Goal: Task Accomplishment & Management: Complete application form

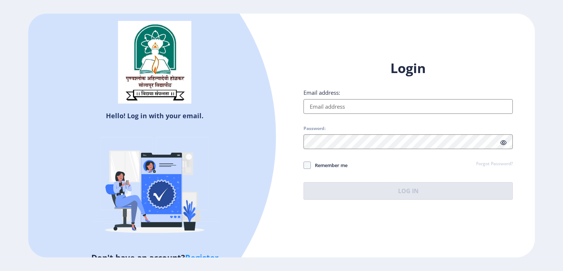
click at [361, 106] on input "Email address:" at bounding box center [408, 106] width 209 height 15
type input "[EMAIL_ADDRESS][DOMAIN_NAME]"
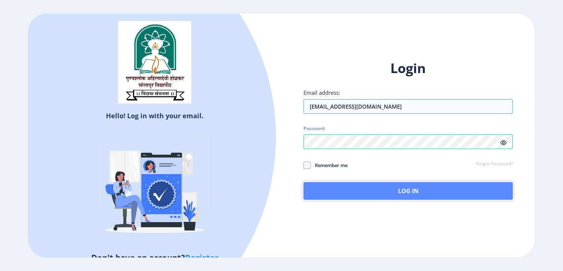
click at [405, 187] on button "Log In" at bounding box center [408, 191] width 209 height 18
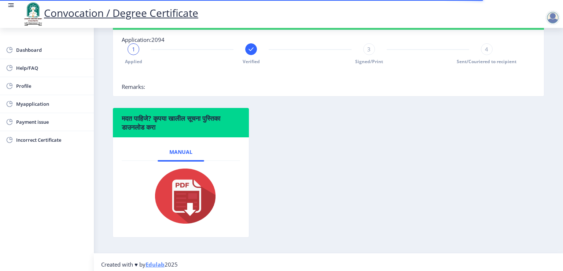
scroll to position [183, 0]
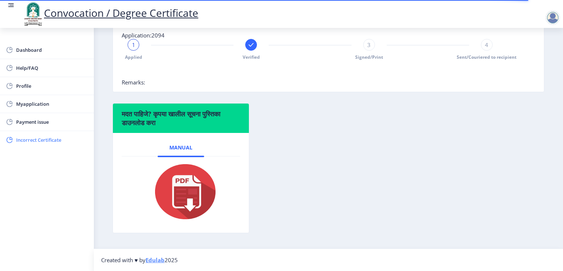
click at [42, 139] on span "Incorrect Certificate" at bounding box center [52, 139] width 72 height 9
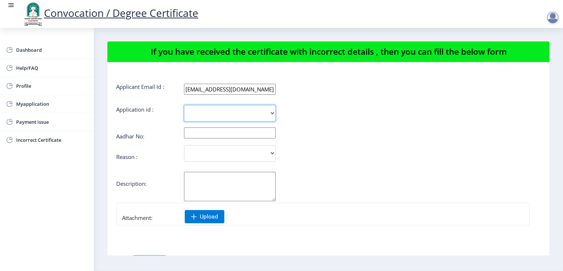
click at [241, 109] on select "2094" at bounding box center [230, 113] width 92 height 17
select select "2094"
click at [184, 105] on select "2094" at bounding box center [230, 113] width 92 height 17
click at [203, 135] on input "text" at bounding box center [230, 132] width 92 height 11
type input "680815820883"
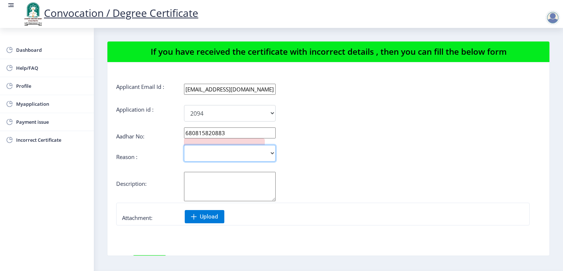
click at [249, 151] on select "Incorrect Course Name Incorrect Name/ Fathers Name Others" at bounding box center [230, 153] width 92 height 17
select select "Incorrect Name/ Fathers Name"
click at [184, 145] on select "Incorrect Course Name Incorrect Name/ Fathers Name Others" at bounding box center [230, 153] width 92 height 17
click at [227, 186] on textarea "Aadhar No:" at bounding box center [230, 186] width 92 height 29
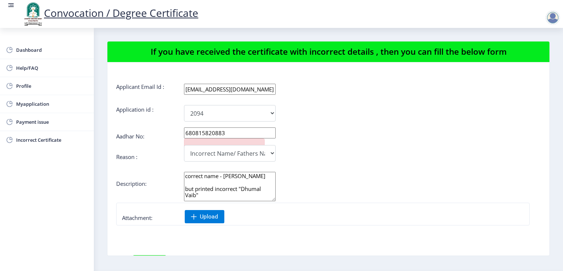
scroll to position [4, 0]
click at [238, 190] on textarea "correct name - [PERSON_NAME] but printed incorrect "[PERSON_NAME]"" at bounding box center [230, 186] width 92 height 29
click at [218, 216] on span "Upload" at bounding box center [209, 216] width 18 height 7
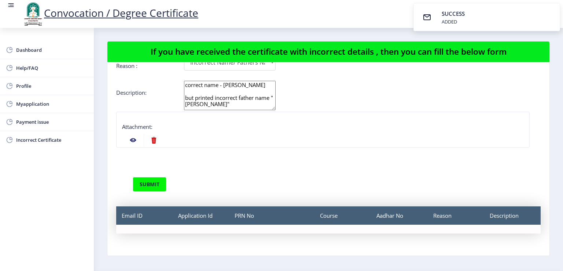
scroll to position [0, 0]
click at [229, 92] on textarea "correct name - [PERSON_NAME] but printed incorrect father name "[PERSON_NAME]"" at bounding box center [230, 95] width 92 height 29
click at [224, 85] on textarea "correct name - [PERSON_NAME] but printed incorrect father name "[PERSON_NAME]"" at bounding box center [230, 95] width 92 height 29
paste textarea "Dhumal"
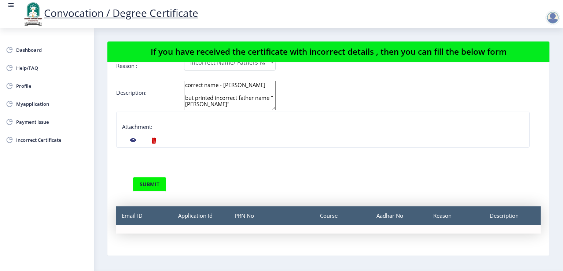
type textarea "correct name - [PERSON_NAME] but printed incorrect father name "[PERSON_NAME]""
click at [149, 183] on button "submit" at bounding box center [150, 184] width 34 height 15
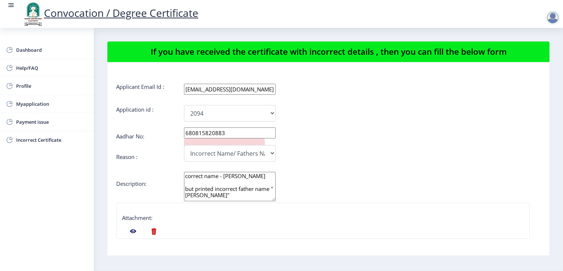
click at [318, 145] on div "Incorrect Course Name Incorrect Name/ Fathers Name Others" at bounding box center [293, 153] width 354 height 17
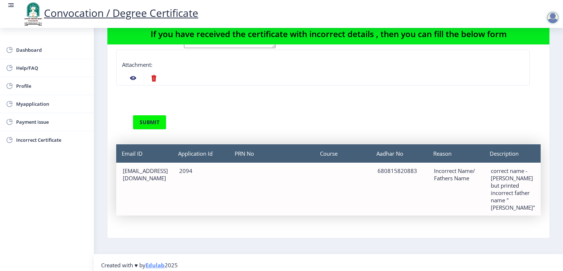
scroll to position [23, 0]
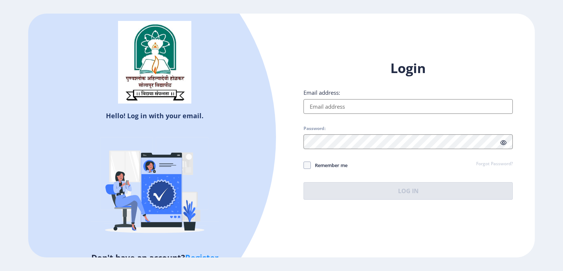
click at [330, 95] on label "Email address:" at bounding box center [322, 92] width 37 height 7
click at [330, 99] on input "Email address:" at bounding box center [408, 106] width 209 height 15
click at [332, 105] on input "Email address:" at bounding box center [408, 106] width 209 height 15
type input "[EMAIL_ADDRESS][DOMAIN_NAME]"
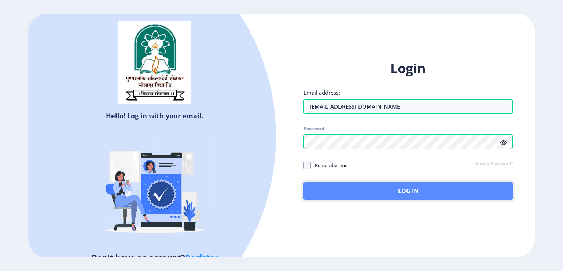
click at [400, 190] on button "Log In" at bounding box center [408, 191] width 209 height 18
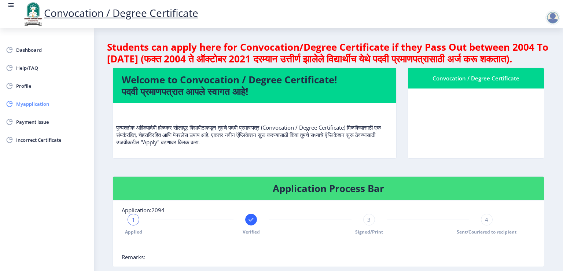
click at [22, 106] on span "Myapplication" at bounding box center [52, 103] width 72 height 9
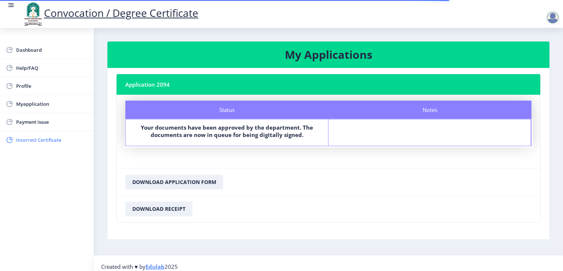
click at [33, 141] on span "Incorrect Certificate" at bounding box center [52, 139] width 72 height 9
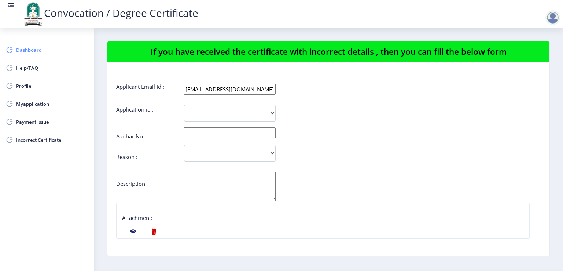
click at [22, 50] on span "Dashboard" at bounding box center [52, 49] width 72 height 9
